Goal: Transaction & Acquisition: Purchase product/service

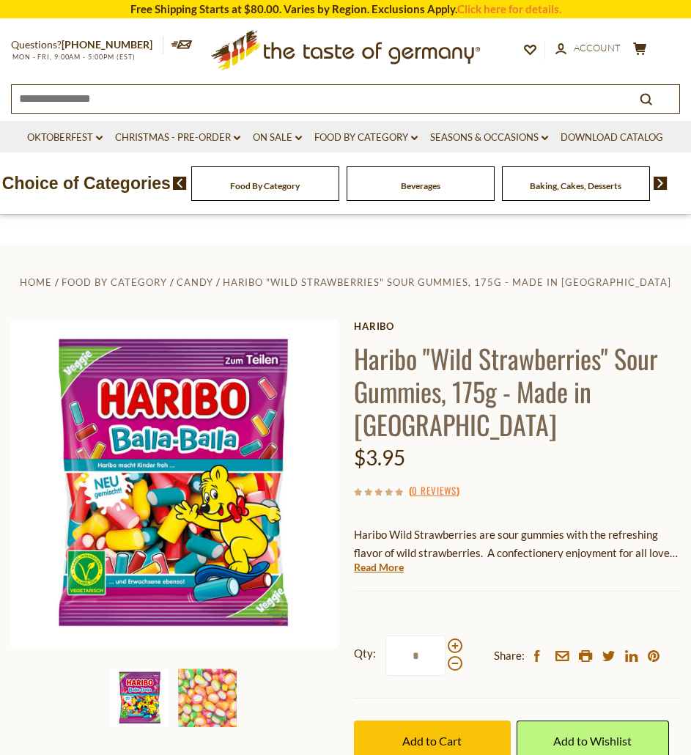
click at [208, 106] on input at bounding box center [312, 98] width 601 height 26
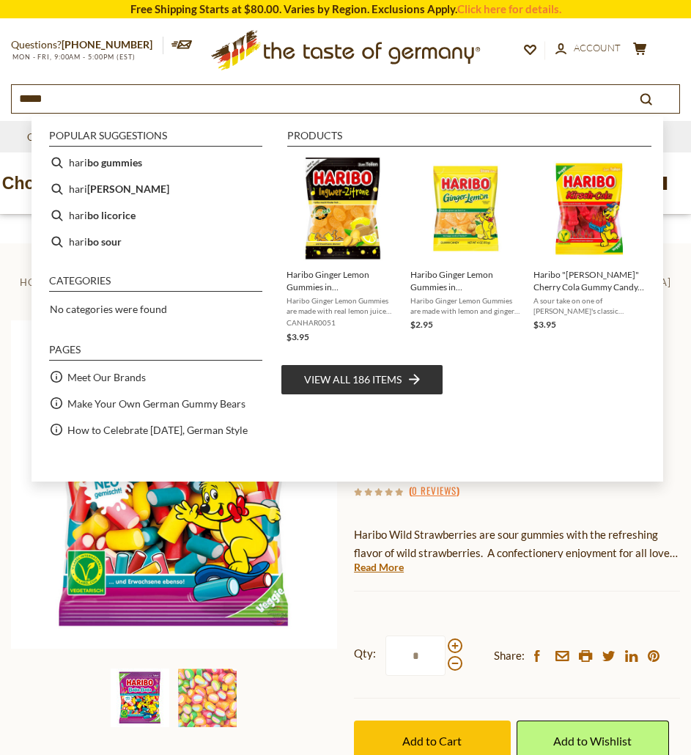
type input "******"
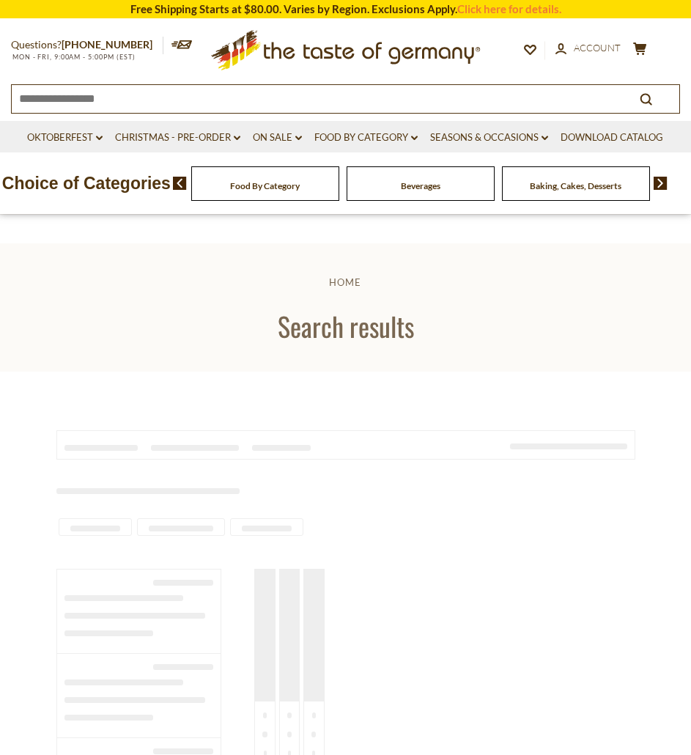
type input "******"
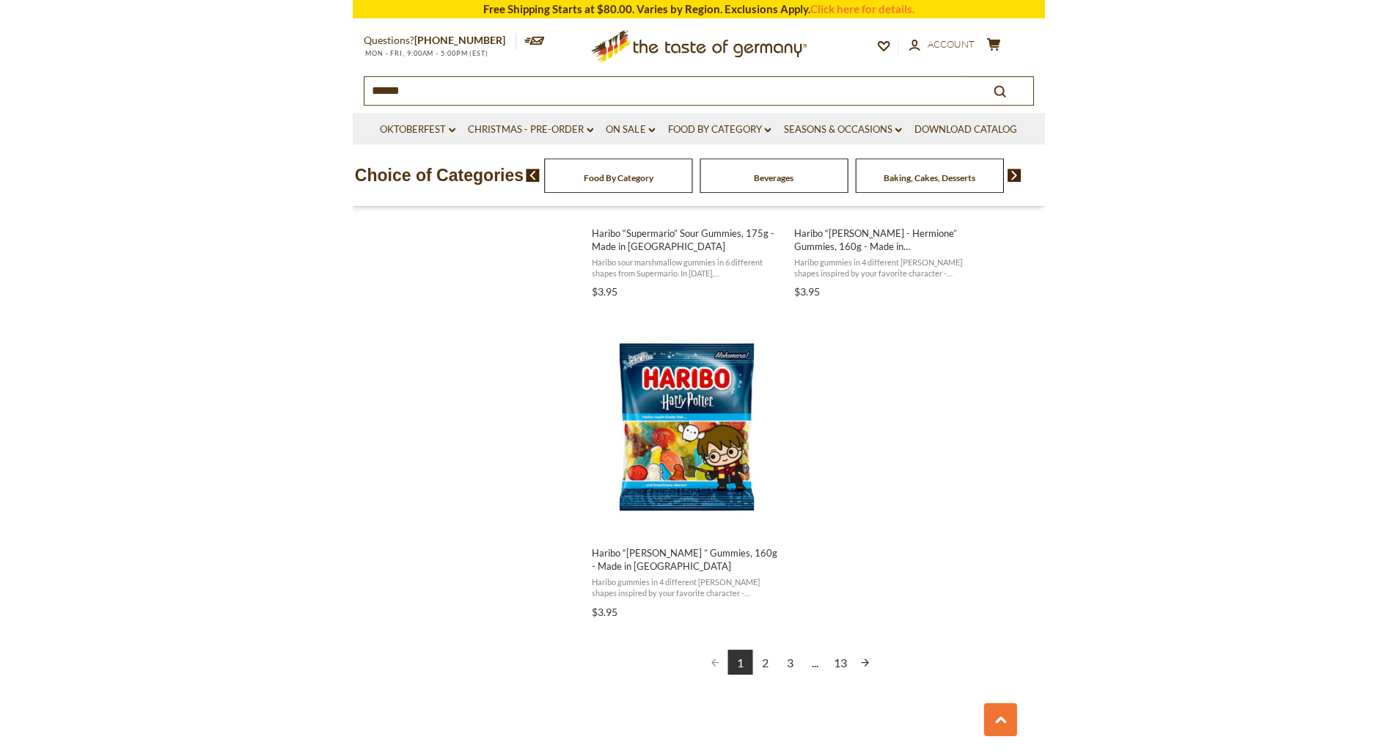
scroll to position [2445, 0]
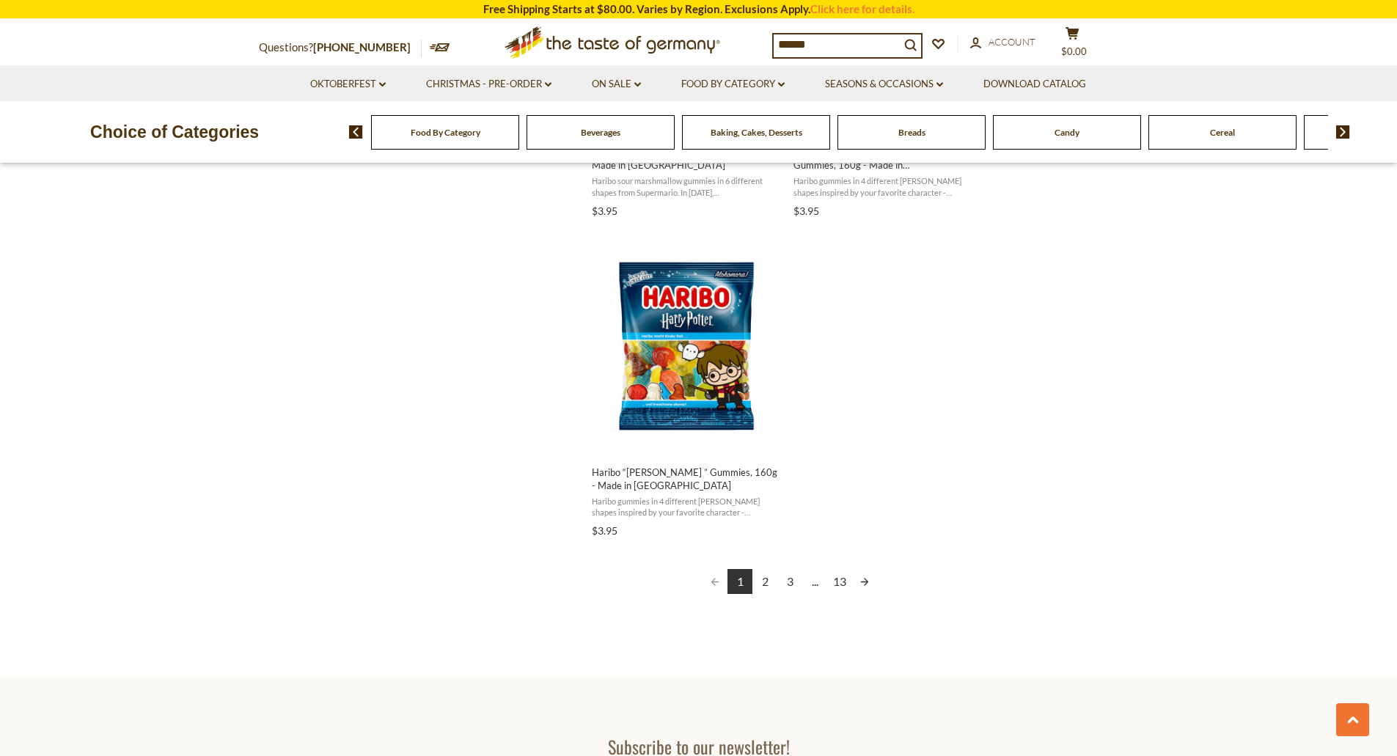
click at [691, 581] on link "2" at bounding box center [764, 581] width 25 height 25
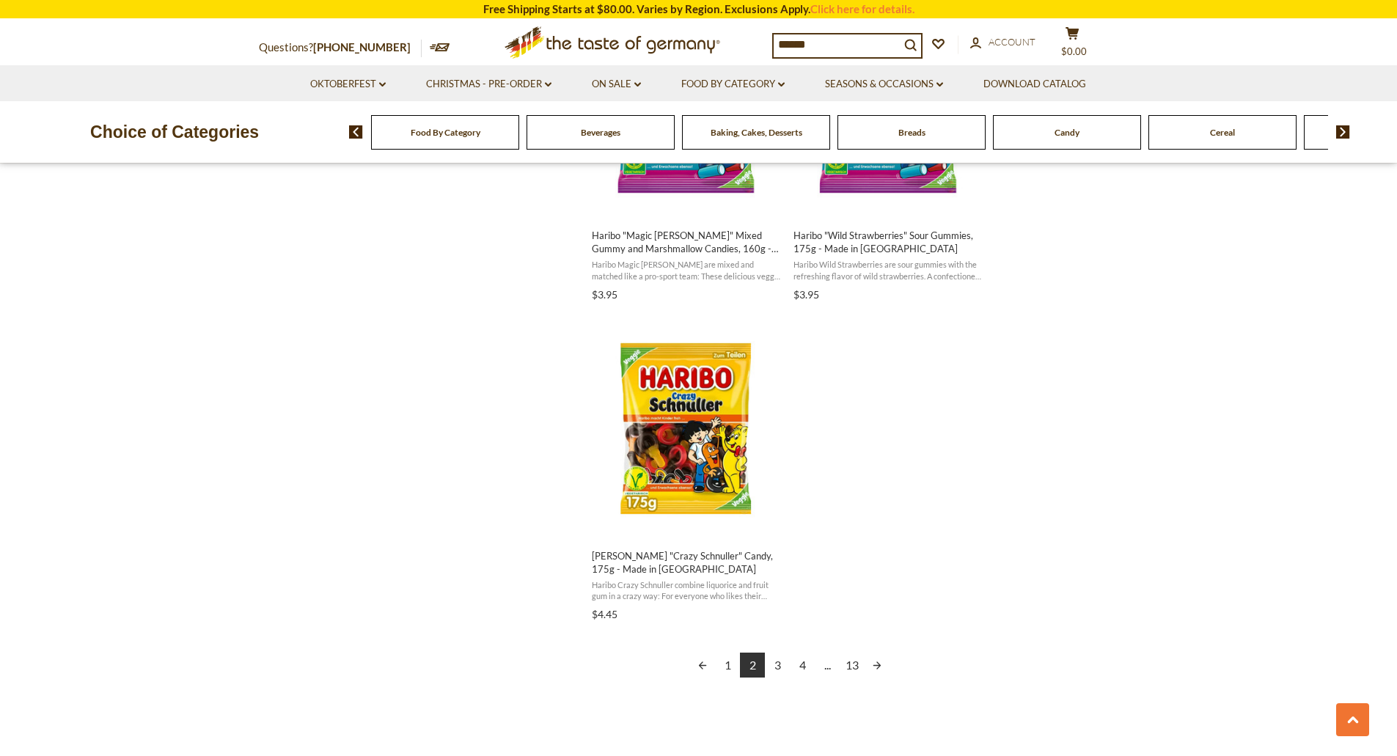
scroll to position [2362, 0]
click at [691, 653] on link "3" at bounding box center [777, 664] width 25 height 25
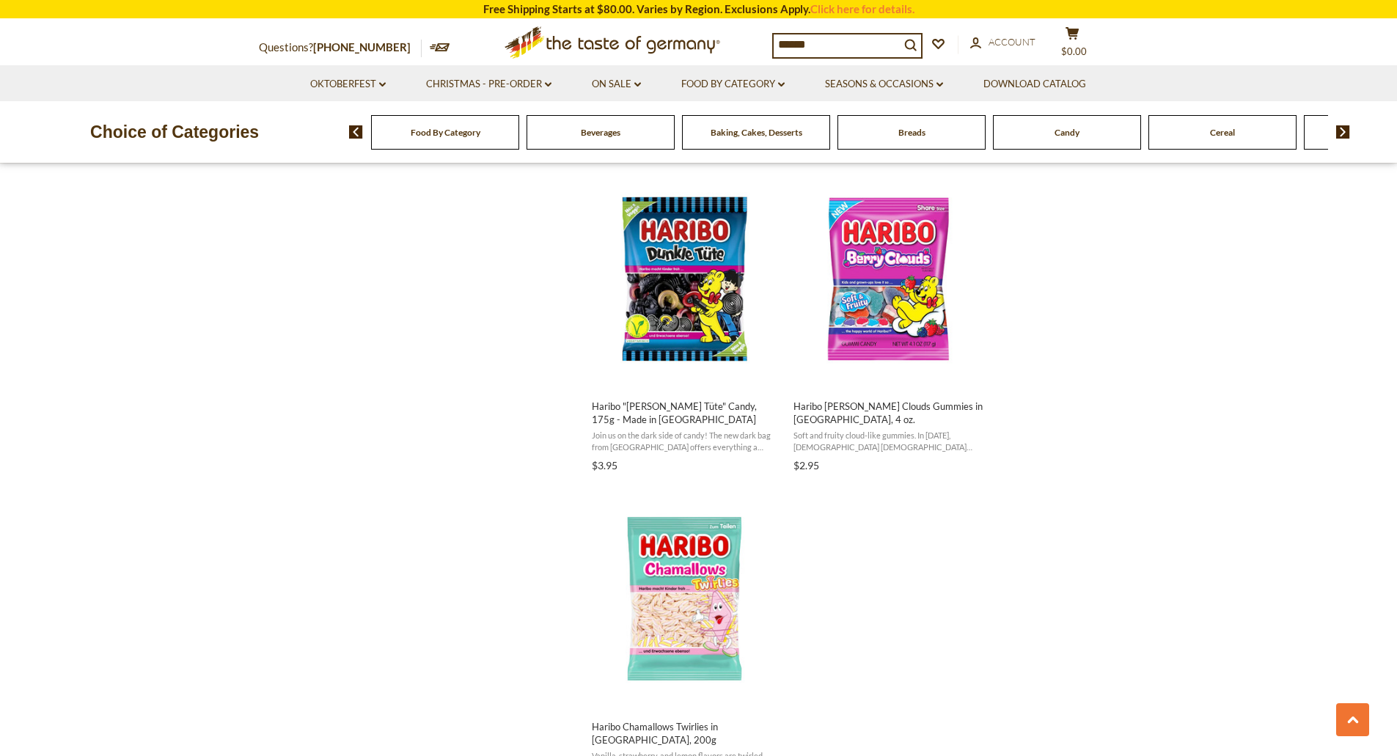
scroll to position [2440, 0]
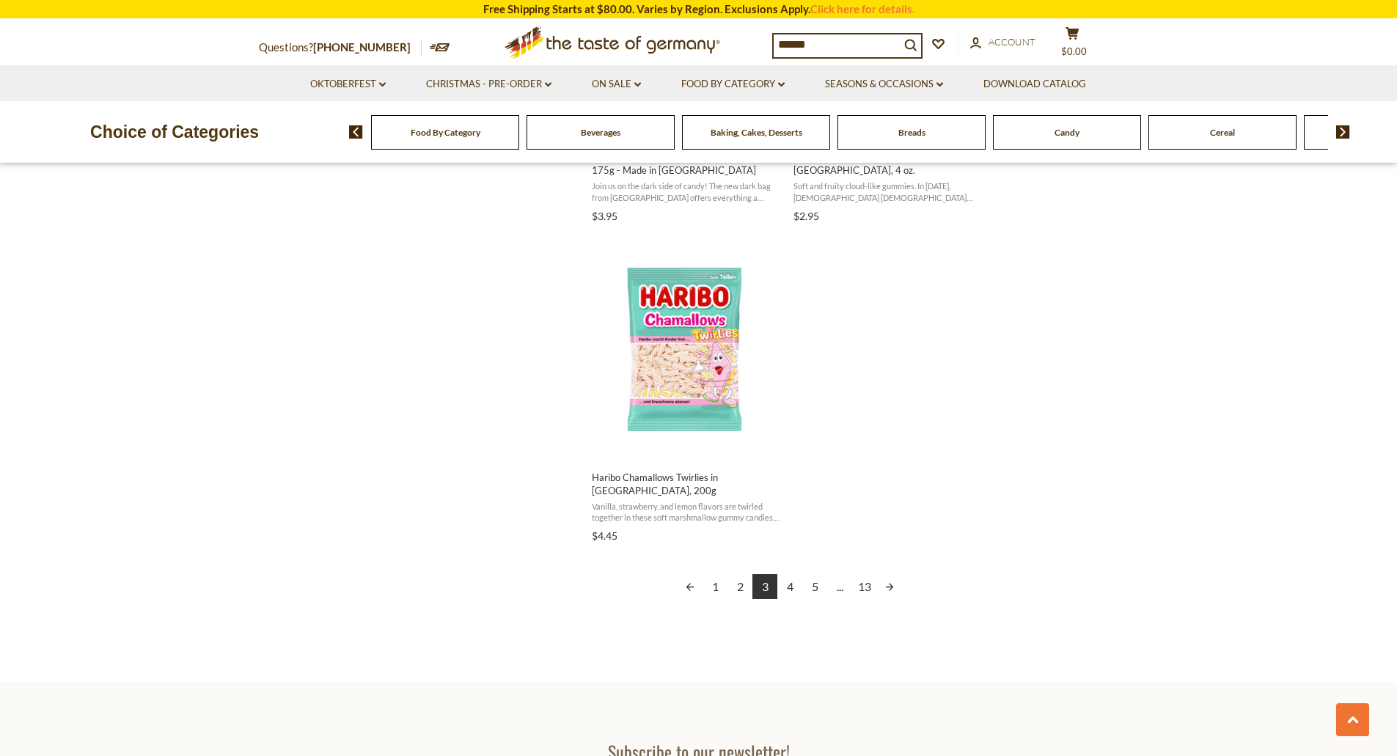
click at [691, 579] on link "4" at bounding box center [789, 586] width 25 height 25
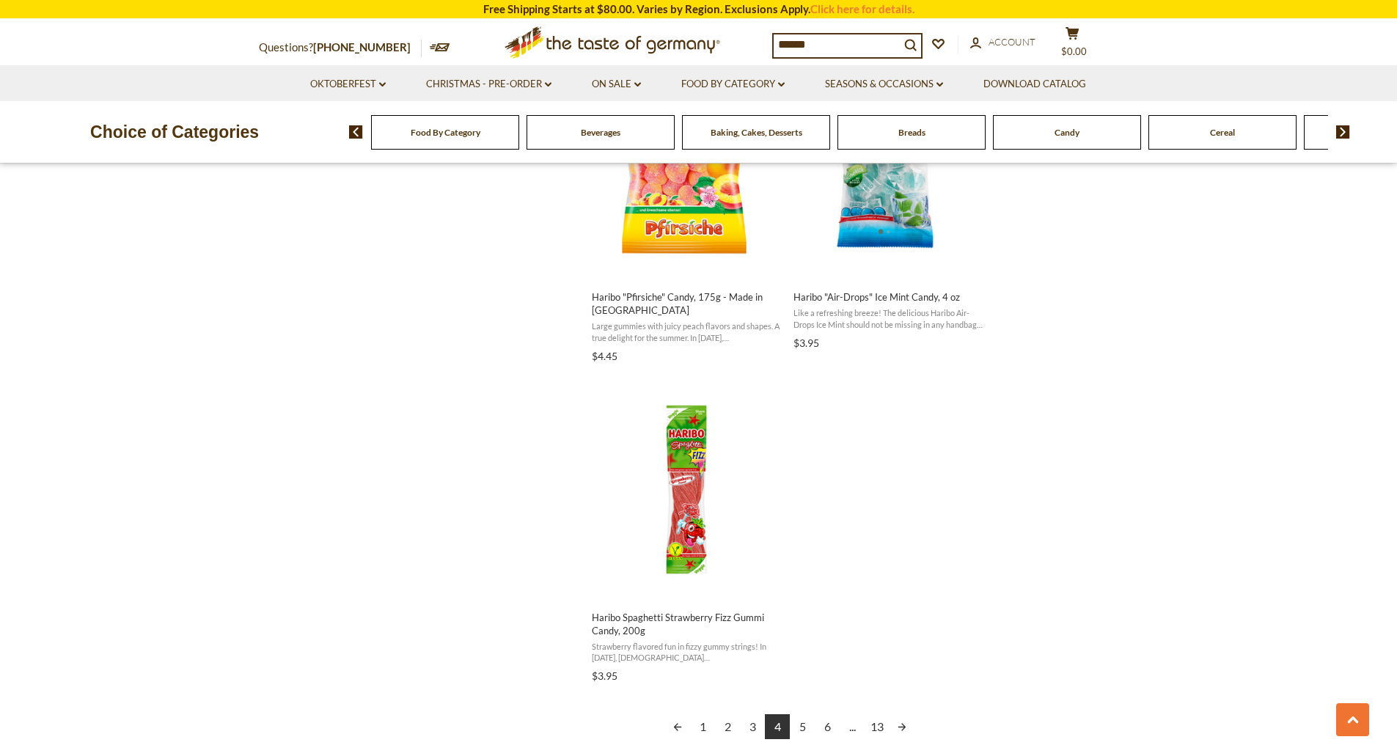
scroll to position [2300, 0]
click at [691, 722] on link "5" at bounding box center [802, 725] width 25 height 25
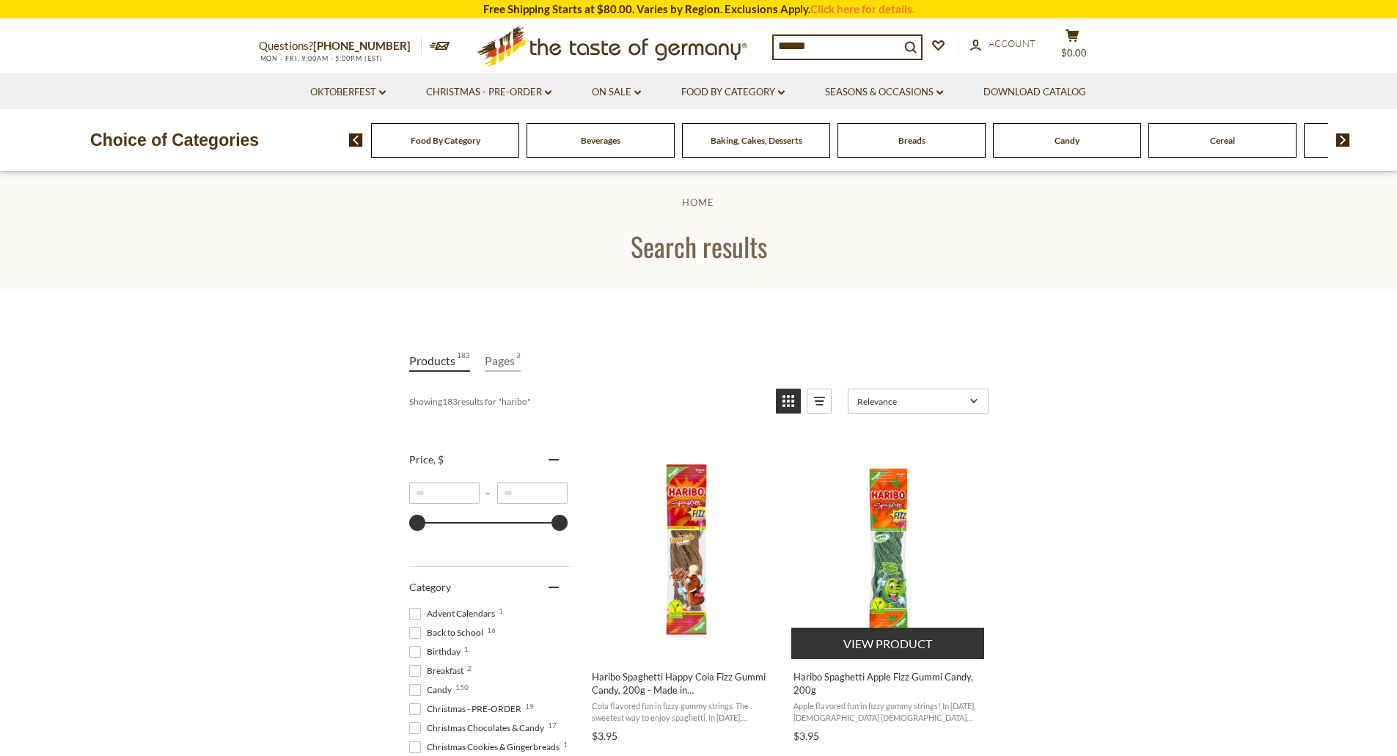
scroll to position [338, 0]
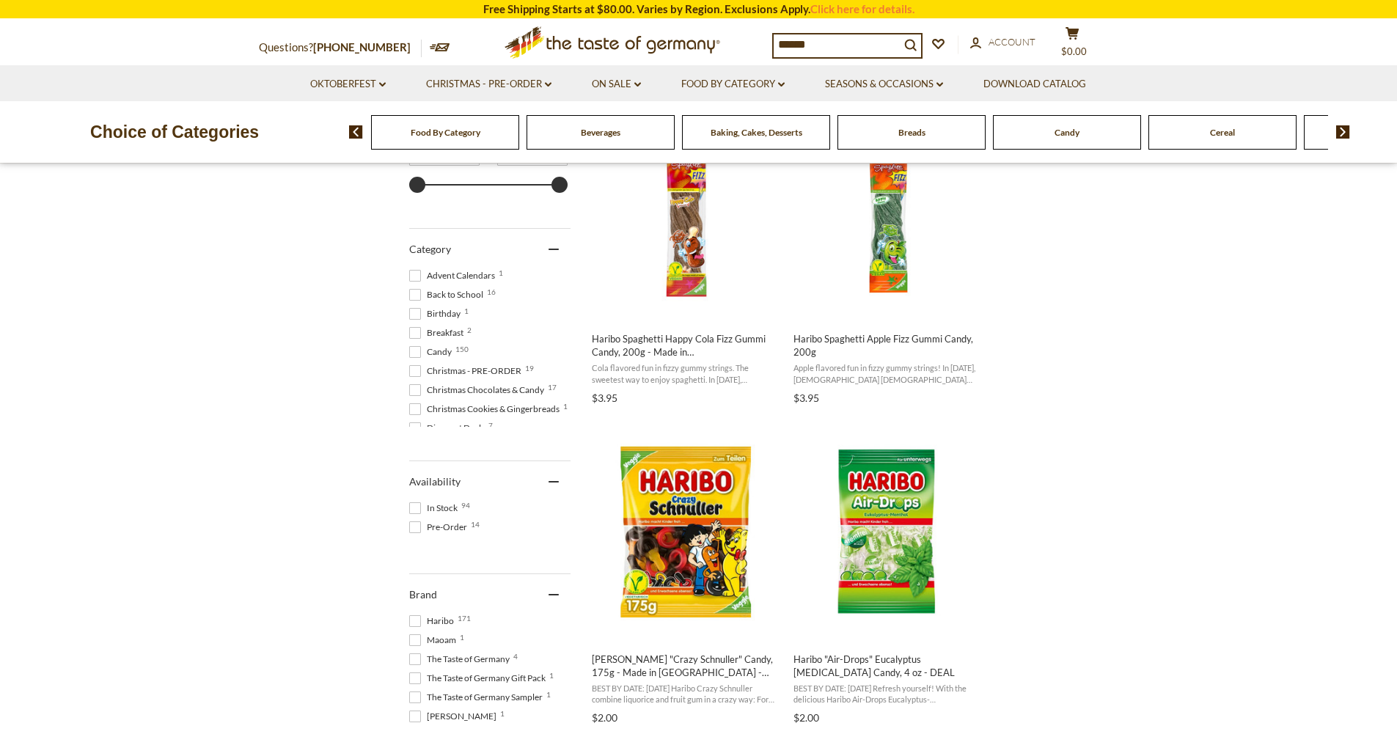
click at [417, 621] on span at bounding box center [415, 621] width 12 height 12
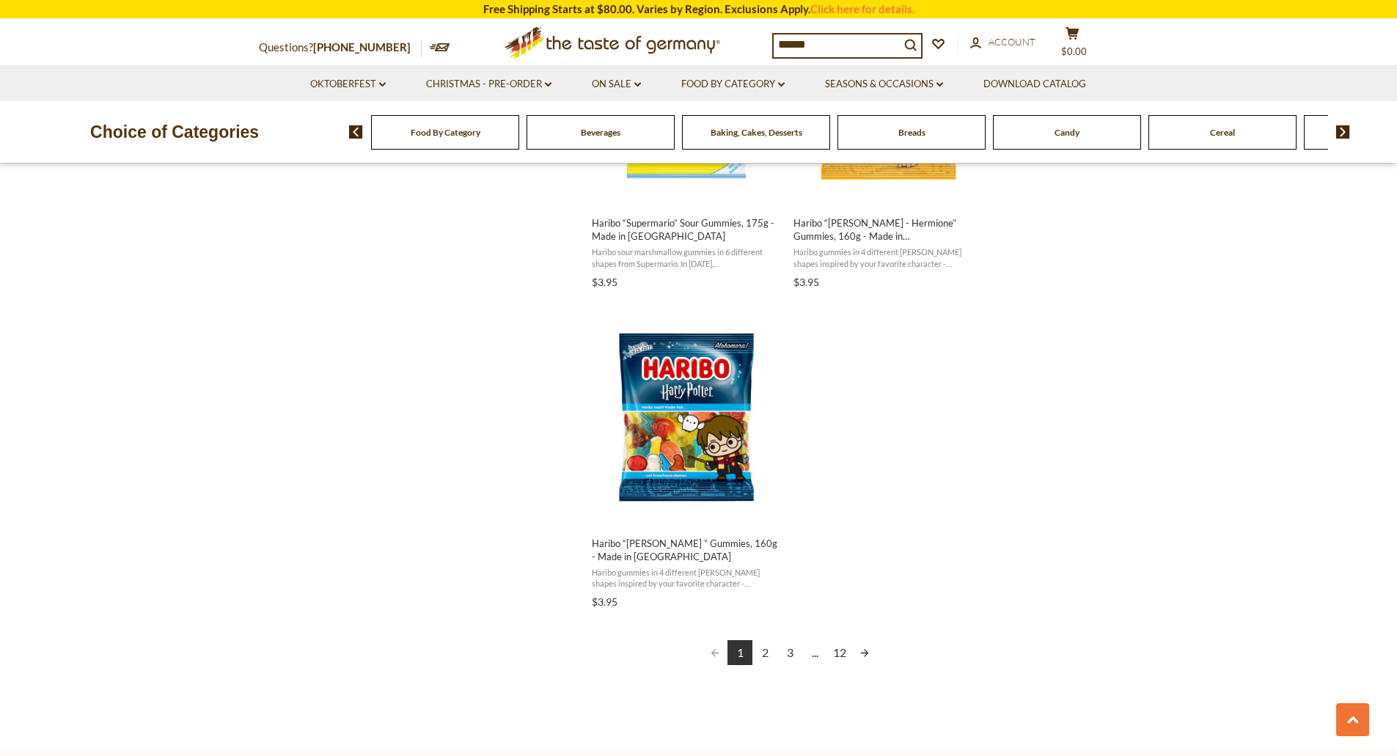
scroll to position [2374, 0]
click at [691, 651] on link "2" at bounding box center [764, 651] width 25 height 25
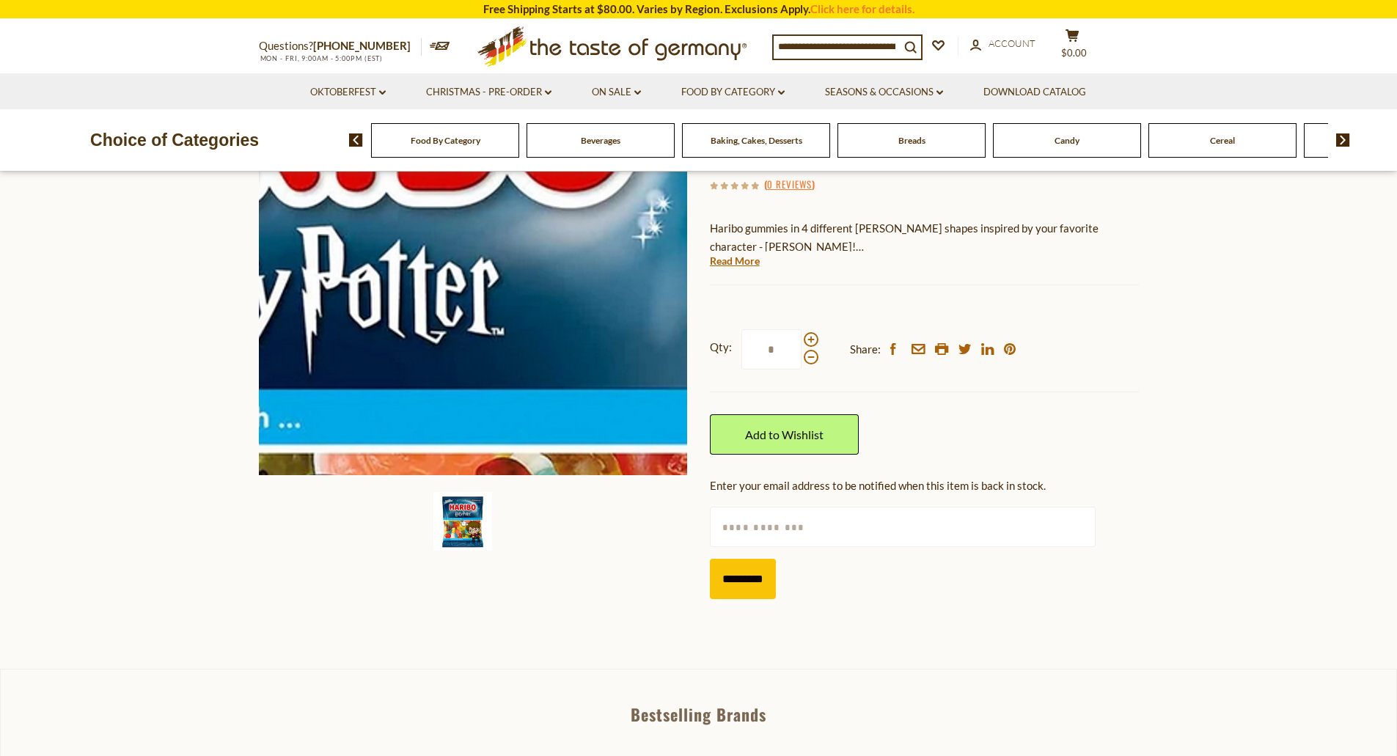
scroll to position [204, 0]
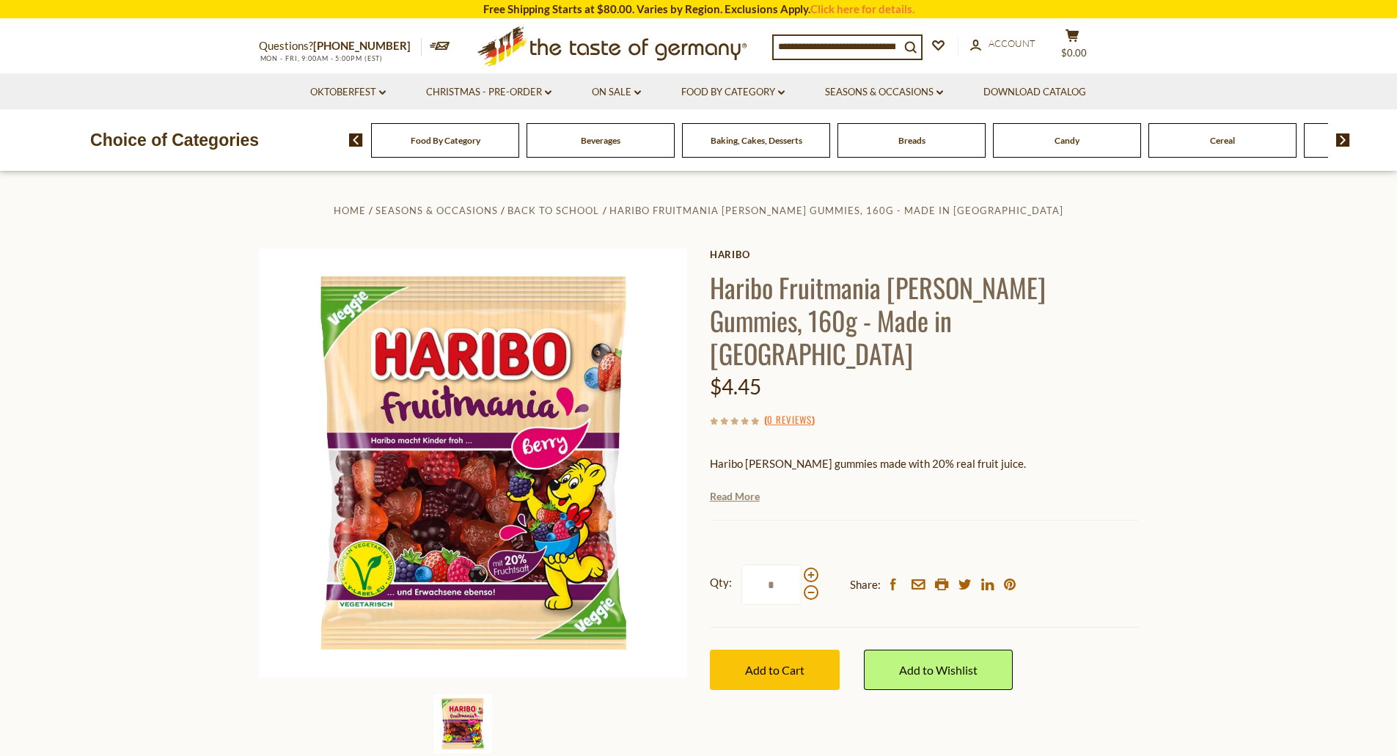
click at [742, 489] on link "Read More" at bounding box center [735, 496] width 50 height 15
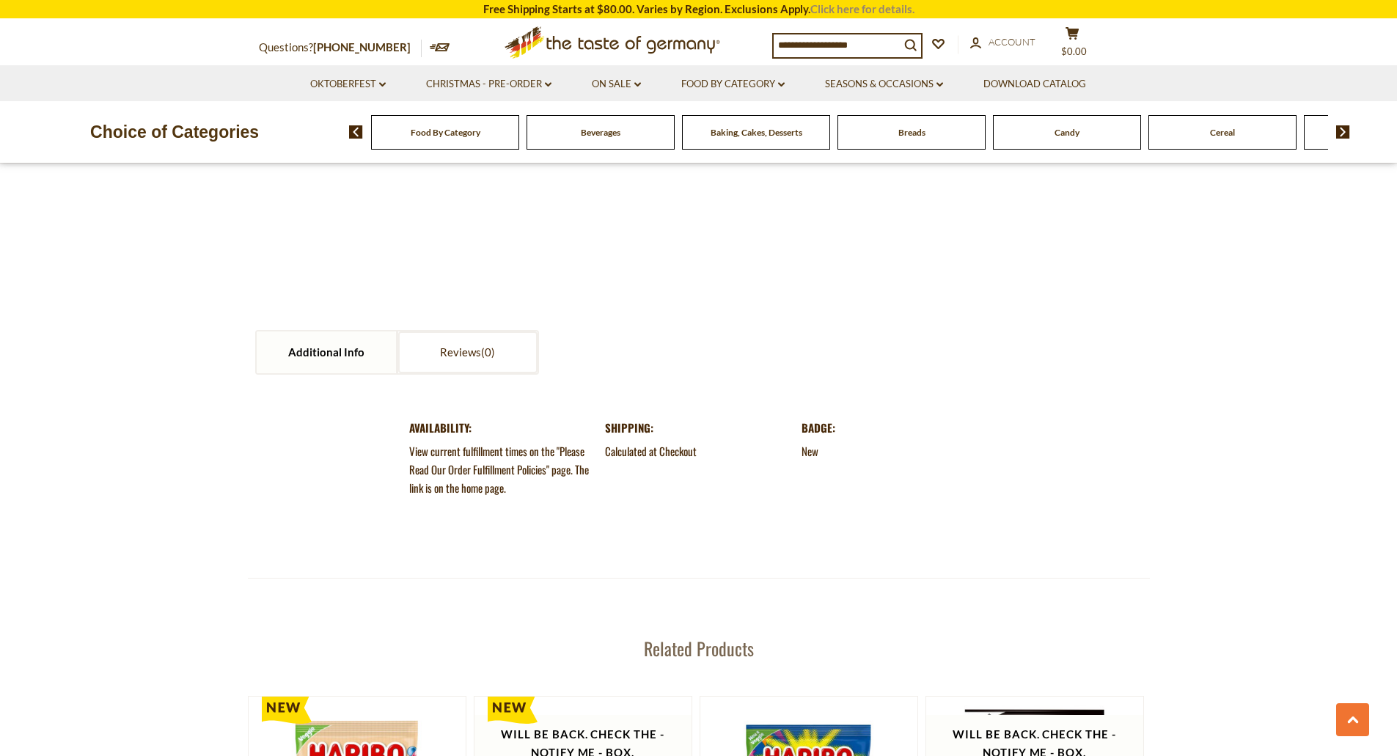
scroll to position [1491, 0]
